Goal: Task Accomplishment & Management: Manage account settings

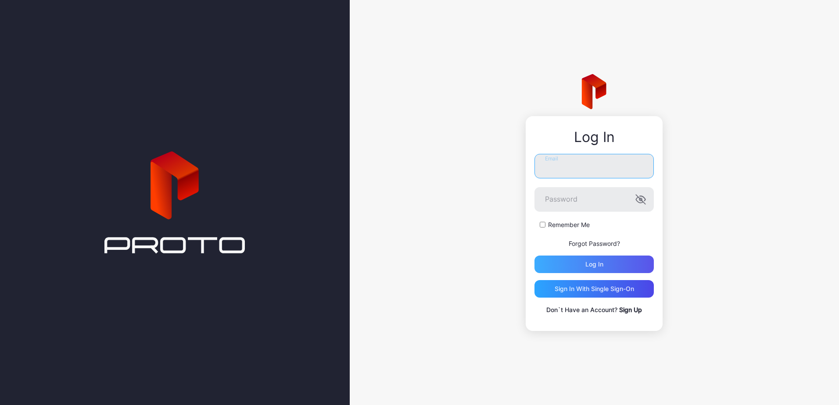
type input "**********"
click at [602, 259] on div "Log in" at bounding box center [593, 265] width 119 height 18
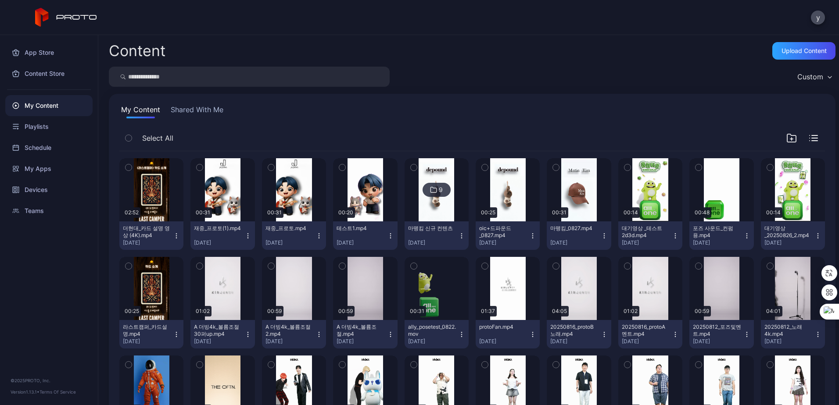
click at [246, 237] on icon "button" at bounding box center [247, 235] width 7 height 7
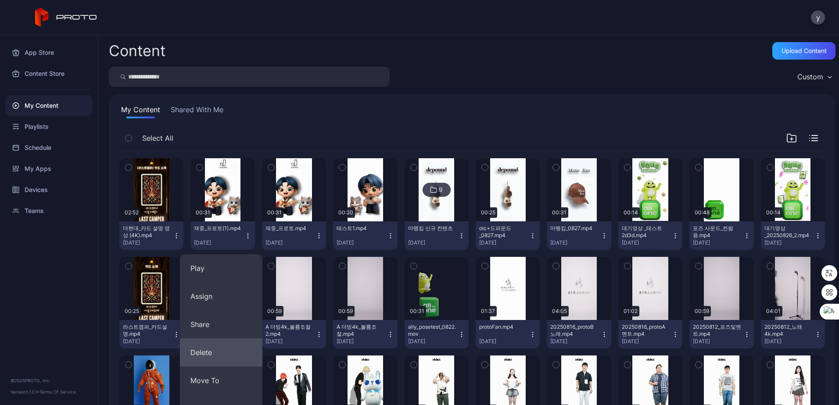
click at [236, 358] on button "Delete" at bounding box center [221, 353] width 82 height 28
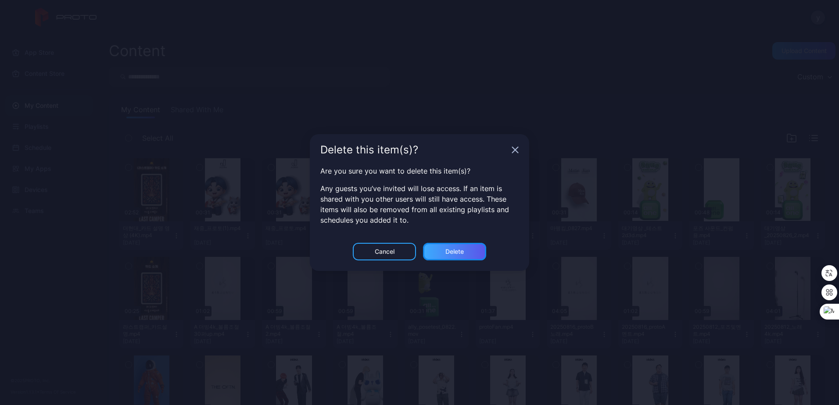
click at [439, 254] on div "Delete" at bounding box center [454, 252] width 63 height 18
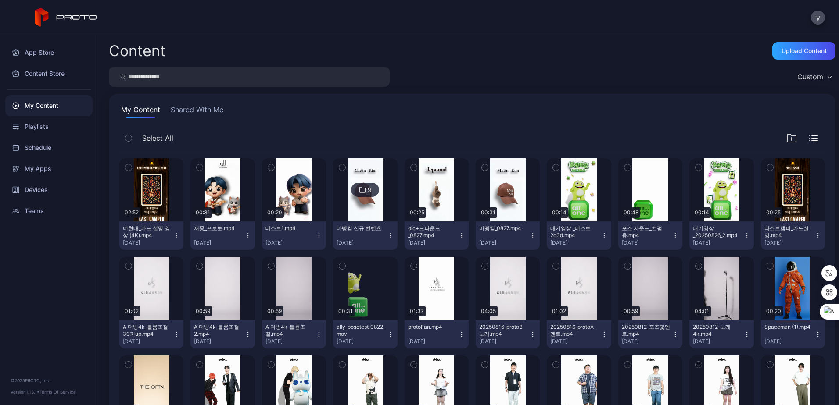
click at [247, 236] on icon "button" at bounding box center [247, 235] width 7 height 7
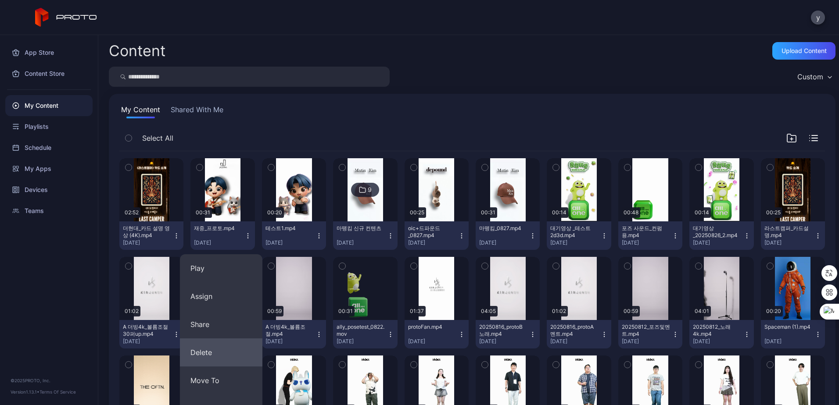
click at [229, 354] on button "Delete" at bounding box center [221, 353] width 82 height 28
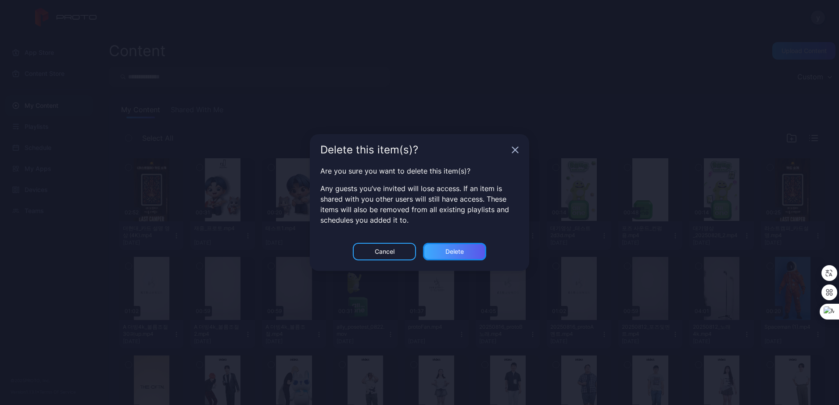
click at [450, 254] on div "Delete" at bounding box center [454, 251] width 18 height 7
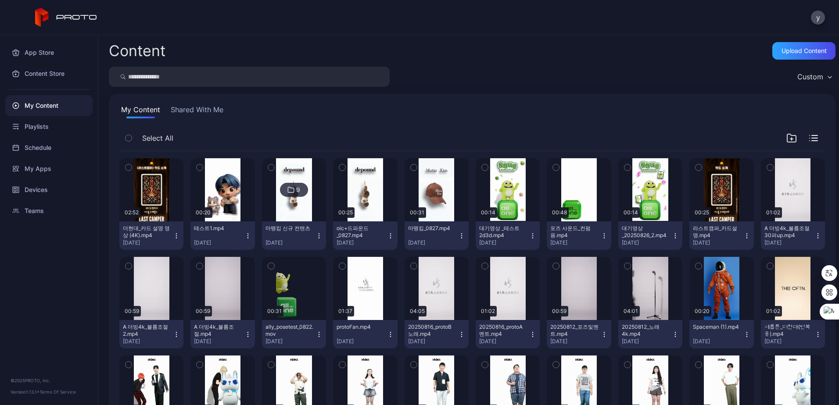
click at [248, 235] on icon "button" at bounding box center [247, 235] width 7 height 7
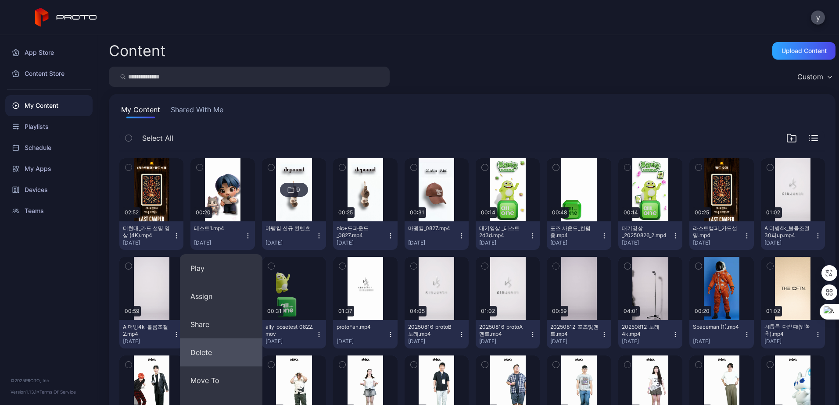
click at [235, 358] on button "Delete" at bounding box center [221, 353] width 82 height 28
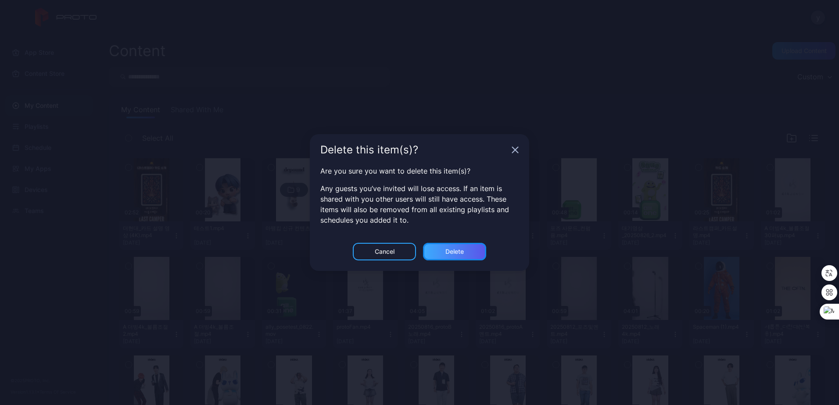
click at [468, 258] on div "Delete" at bounding box center [454, 252] width 63 height 18
